Goal: Information Seeking & Learning: Learn about a topic

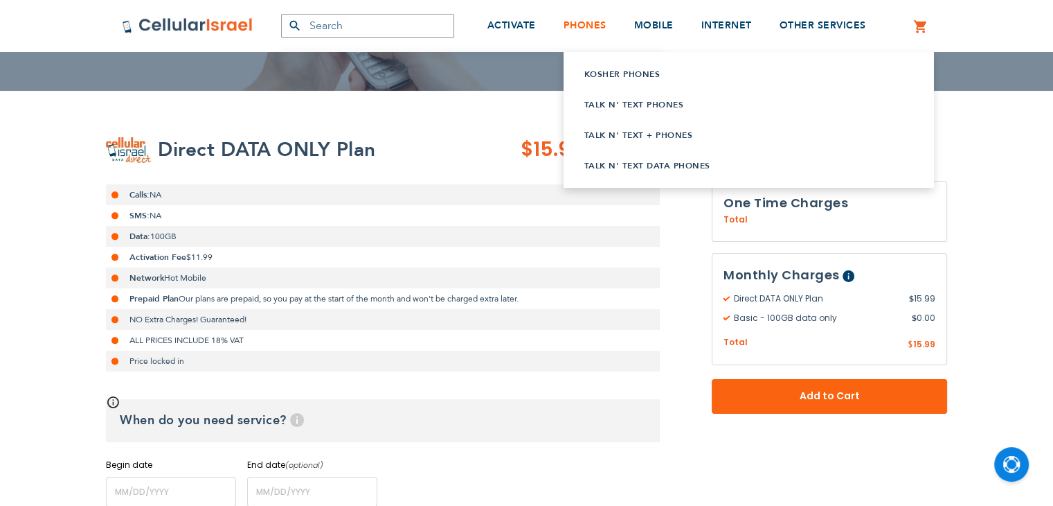
scroll to position [177, 0]
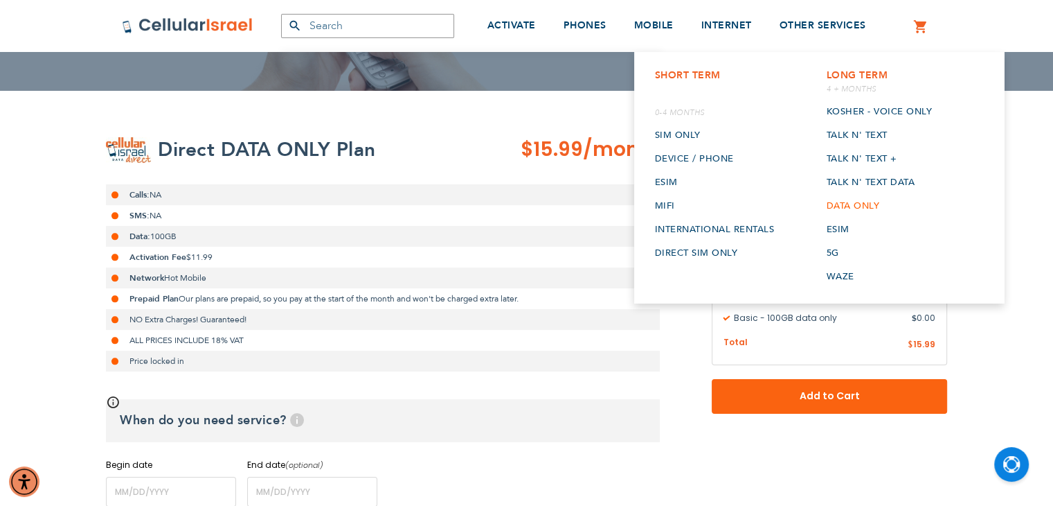
click at [840, 199] on link "Data only" at bounding box center [879, 206] width 106 height 24
click at [665, 132] on link "SIM Only" at bounding box center [715, 135] width 120 height 24
click at [678, 156] on link "Device / Phone" at bounding box center [715, 159] width 120 height 24
click at [676, 175] on link "ESIM" at bounding box center [715, 182] width 120 height 24
click at [670, 202] on link "Mifi" at bounding box center [715, 206] width 120 height 24
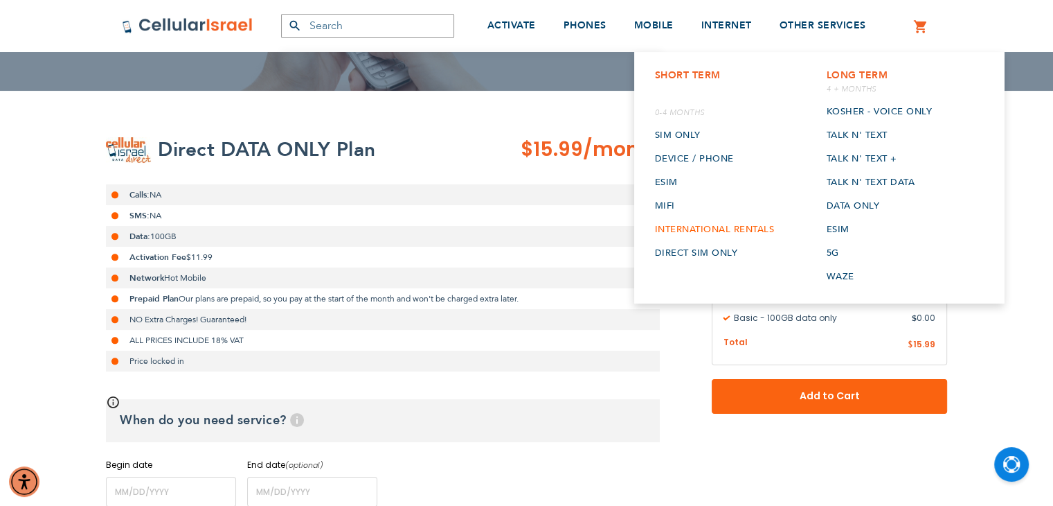
click at [678, 228] on link "International rentals" at bounding box center [715, 229] width 120 height 24
click at [685, 256] on link "Direct SIM Only" at bounding box center [715, 253] width 120 height 24
click at [834, 231] on link "ESIM" at bounding box center [879, 229] width 106 height 24
click at [835, 252] on link "5G" at bounding box center [879, 253] width 106 height 24
click at [844, 277] on link "Waze" at bounding box center [879, 277] width 106 height 24
